Goal: Task Accomplishment & Management: Manage account settings

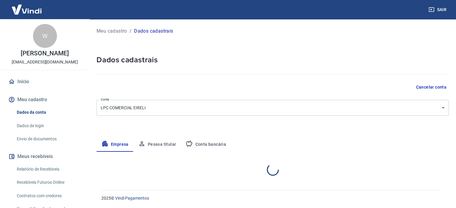
select select "SP"
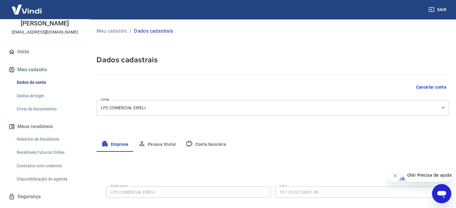
click at [37, 98] on link "Dados de login" at bounding box center [48, 96] width 68 height 12
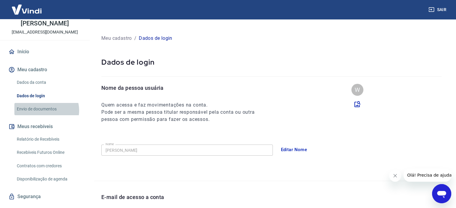
click at [46, 115] on link "Envio de documentos" at bounding box center [48, 109] width 68 height 12
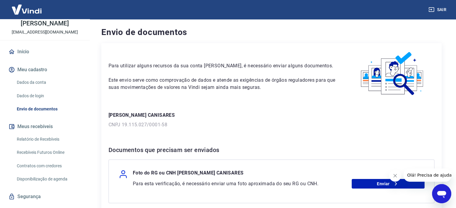
click at [46, 102] on link "Dados de login" at bounding box center [48, 96] width 68 height 12
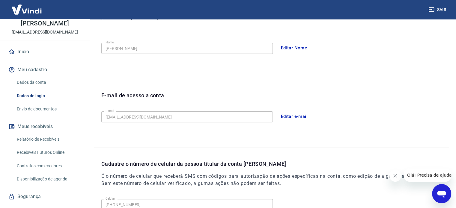
scroll to position [55, 0]
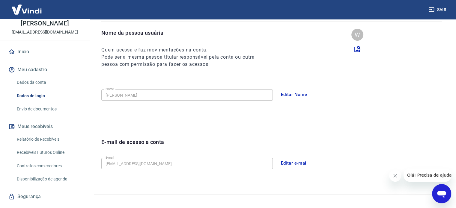
click at [39, 144] on link "Relatório de Recebíveis" at bounding box center [48, 139] width 68 height 12
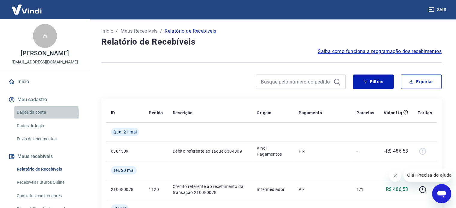
click at [42, 119] on link "Dados da conta" at bounding box center [48, 112] width 68 height 12
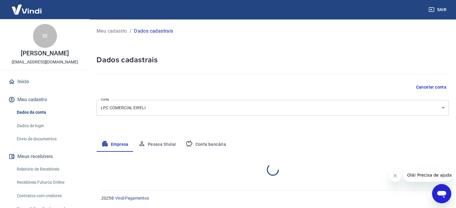
select select "SP"
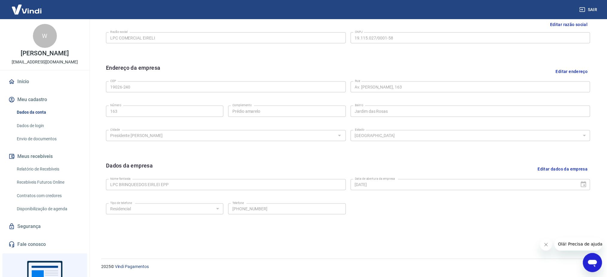
scroll to position [114, 0]
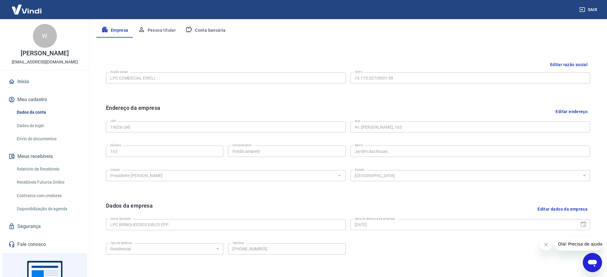
click at [29, 145] on link "Envio de documentos" at bounding box center [48, 139] width 68 height 12
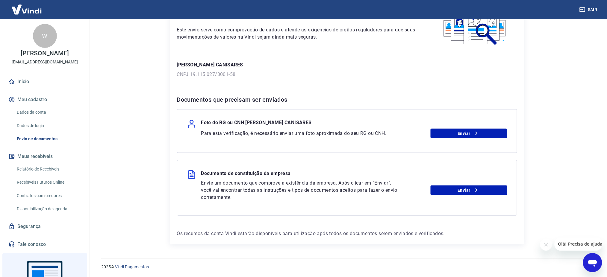
scroll to position [10, 0]
